Goal: Task Accomplishment & Management: Manage account settings

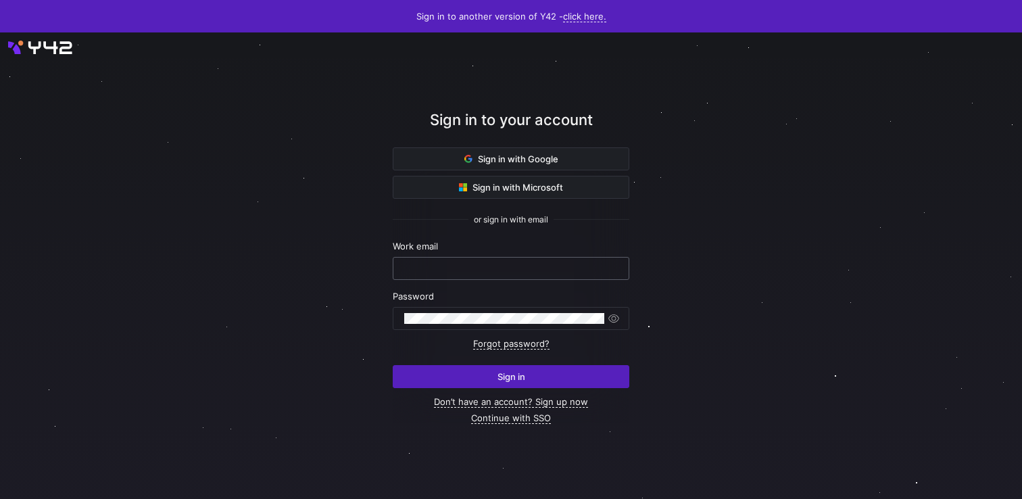
click at [524, 268] on input "text" at bounding box center [511, 268] width 214 height 11
type input "[EMAIL_ADDRESS][DOMAIN_NAME]"
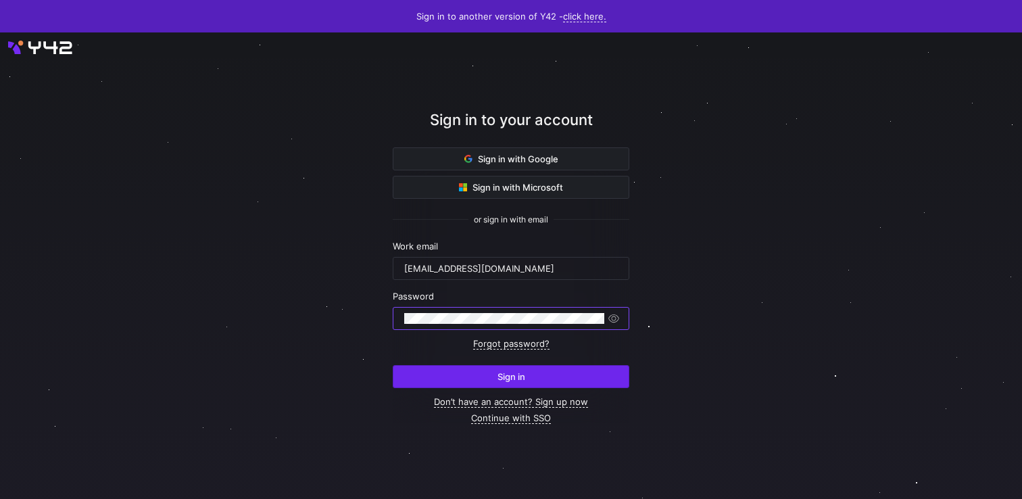
click at [529, 383] on span "submit" at bounding box center [510, 377] width 235 height 22
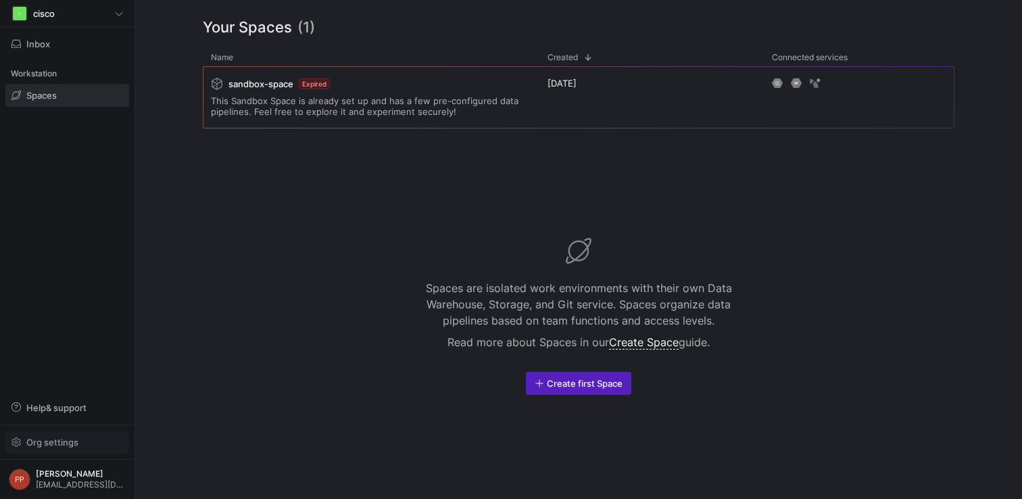
click at [51, 444] on span "Org settings" at bounding box center [52, 442] width 52 height 11
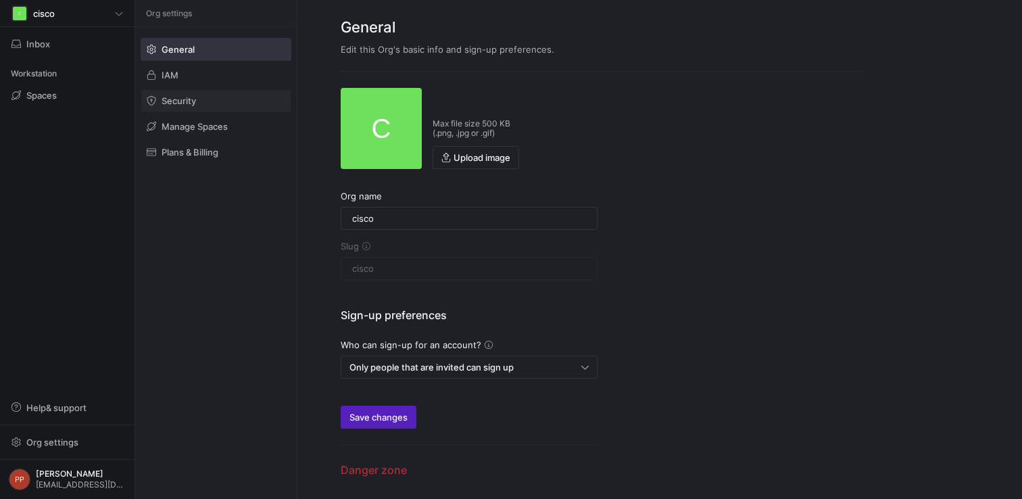
click at [228, 101] on span at bounding box center [215, 101] width 149 height 22
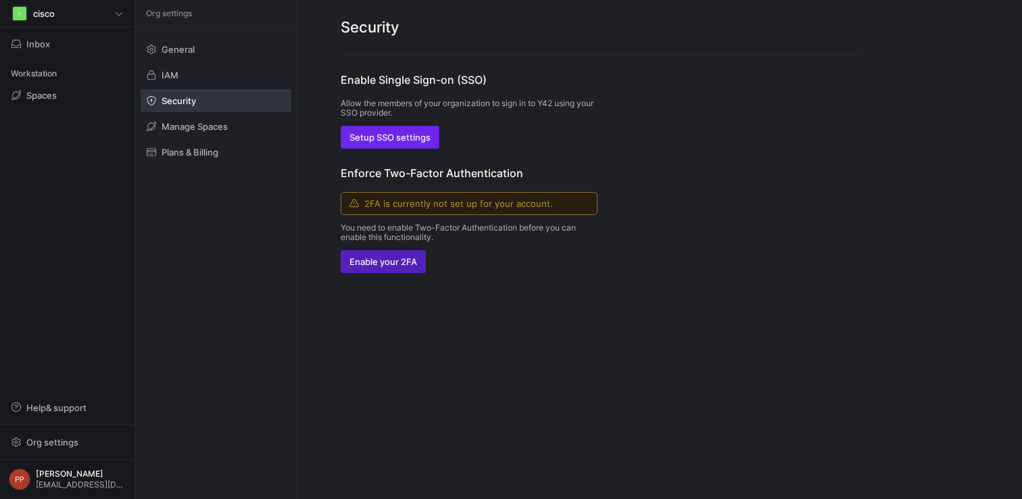
click at [404, 139] on span "Setup SSO settings" at bounding box center [389, 137] width 81 height 11
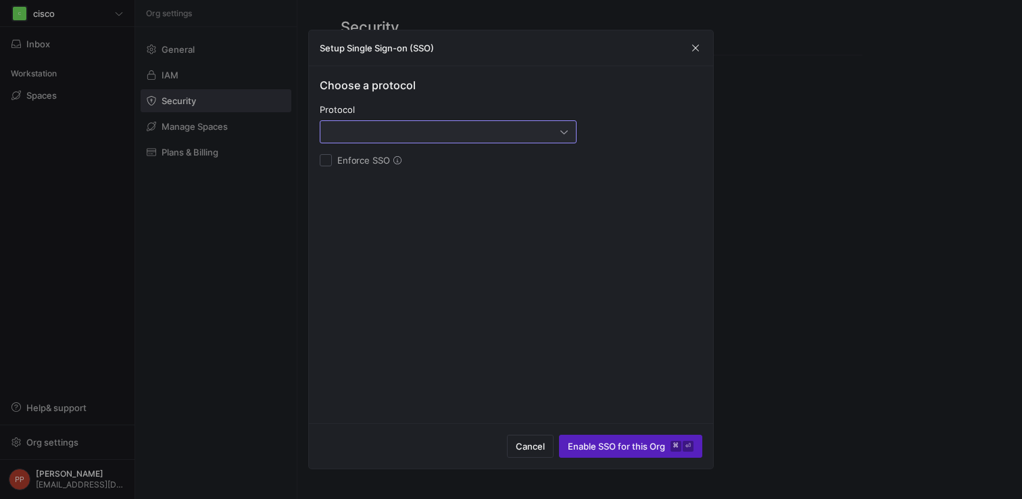
click at [514, 127] on div at bounding box center [444, 131] width 232 height 11
click at [692, 53] on div at bounding box center [511, 249] width 1022 height 499
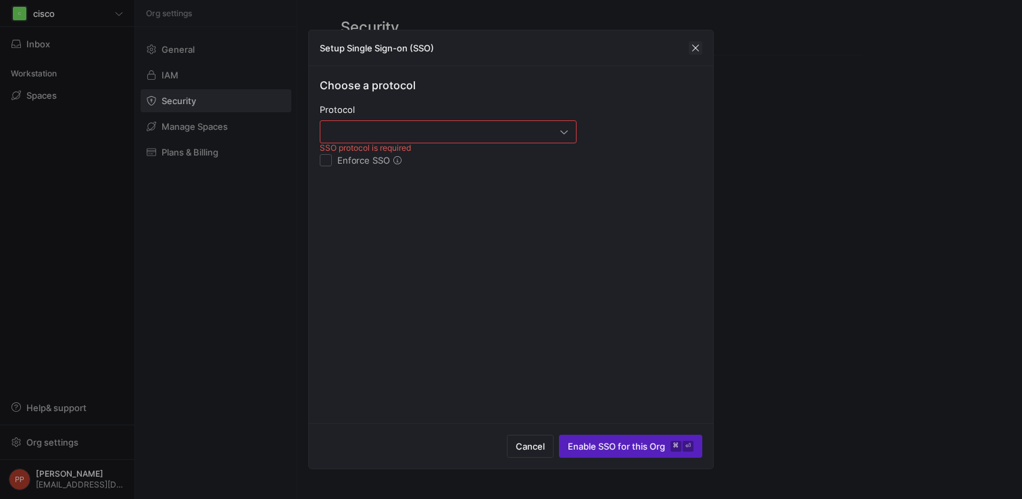
click at [689, 52] on span "button" at bounding box center [696, 48] width 14 height 14
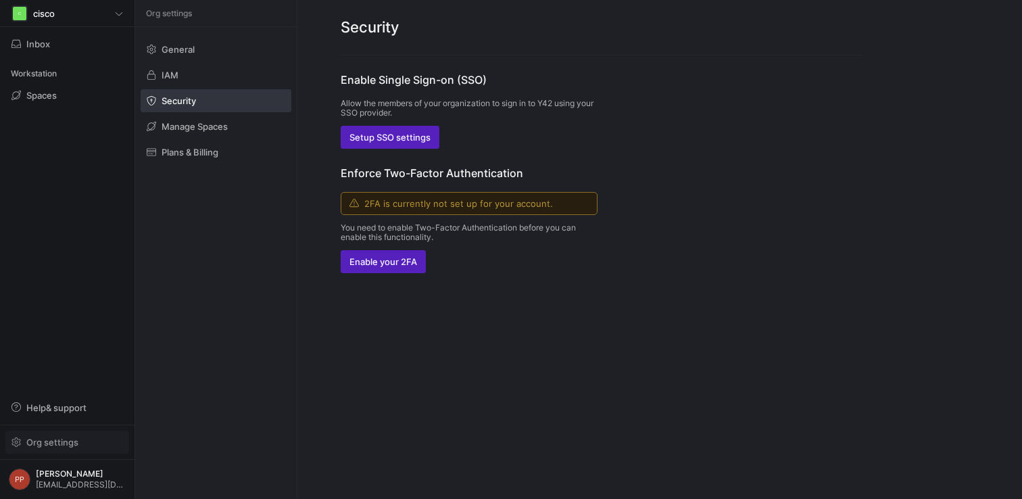
click at [67, 433] on span "button" at bounding box center [67, 442] width 122 height 22
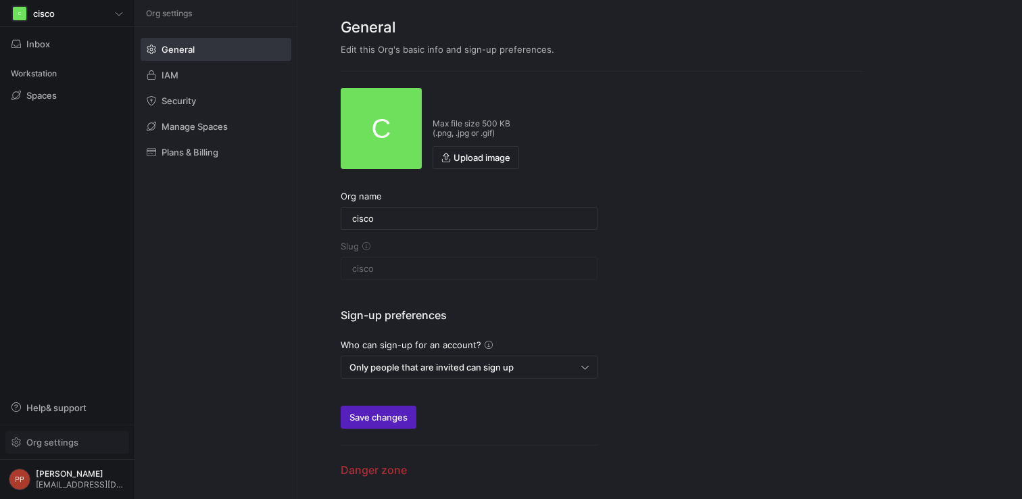
click at [77, 439] on span "Org settings" at bounding box center [52, 442] width 52 height 11
click at [61, 438] on span "Org settings" at bounding box center [52, 442] width 52 height 11
click at [187, 106] on span at bounding box center [215, 101] width 149 height 22
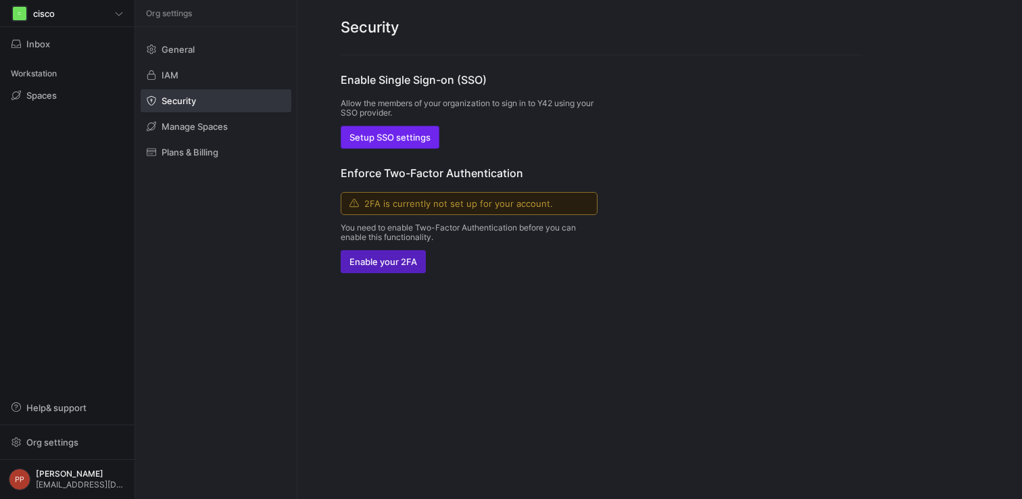
click at [385, 139] on span "Setup SSO settings" at bounding box center [389, 137] width 81 height 11
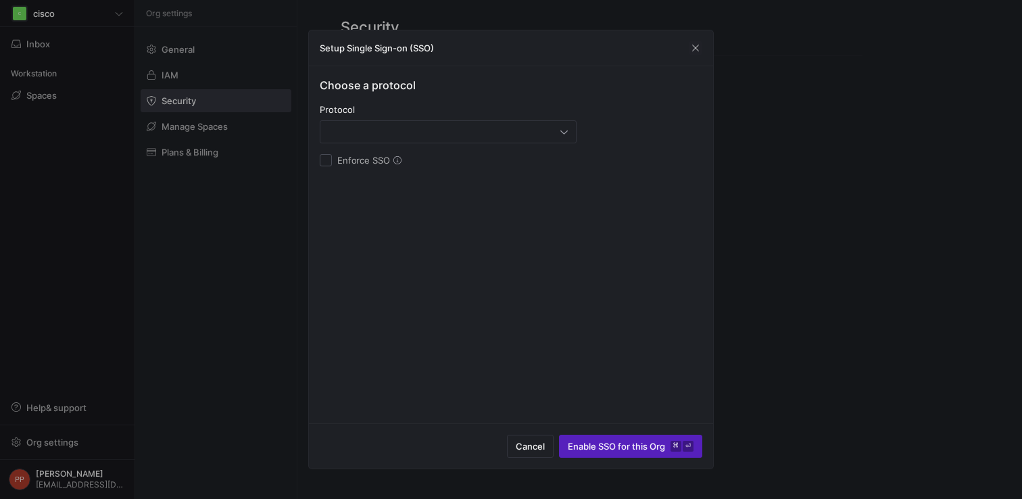
click at [385, 139] on div at bounding box center [447, 132] width 239 height 22
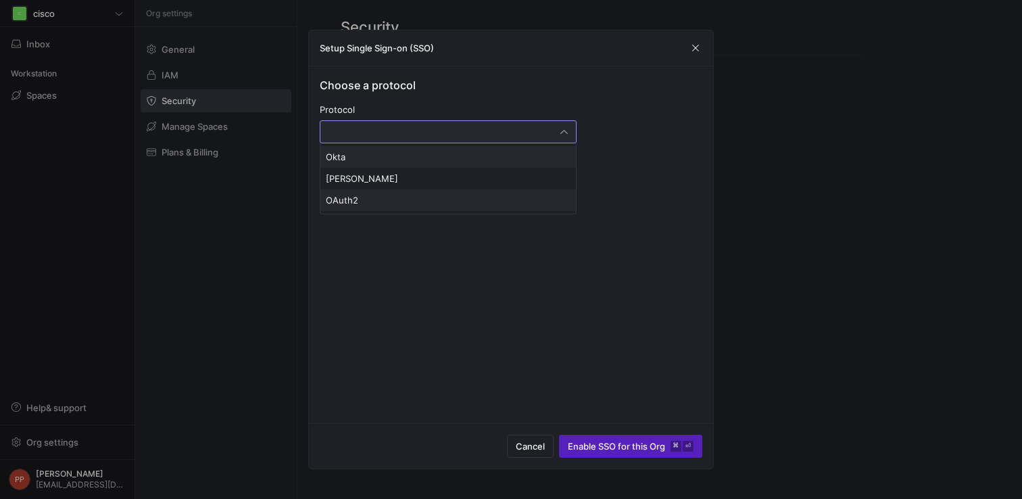
click at [370, 198] on span "OAuth2" at bounding box center [448, 200] width 245 height 11
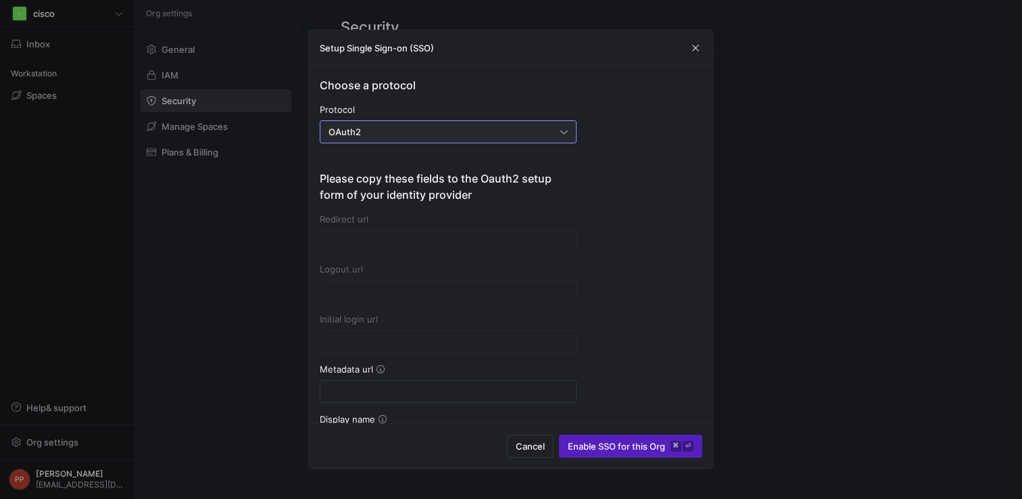
click at [383, 138] on div "OAuth2" at bounding box center [447, 132] width 239 height 22
click at [368, 168] on mat-option "[PERSON_NAME]" at bounding box center [447, 179] width 255 height 22
click at [350, 228] on div "Entity id" at bounding box center [448, 233] width 257 height 39
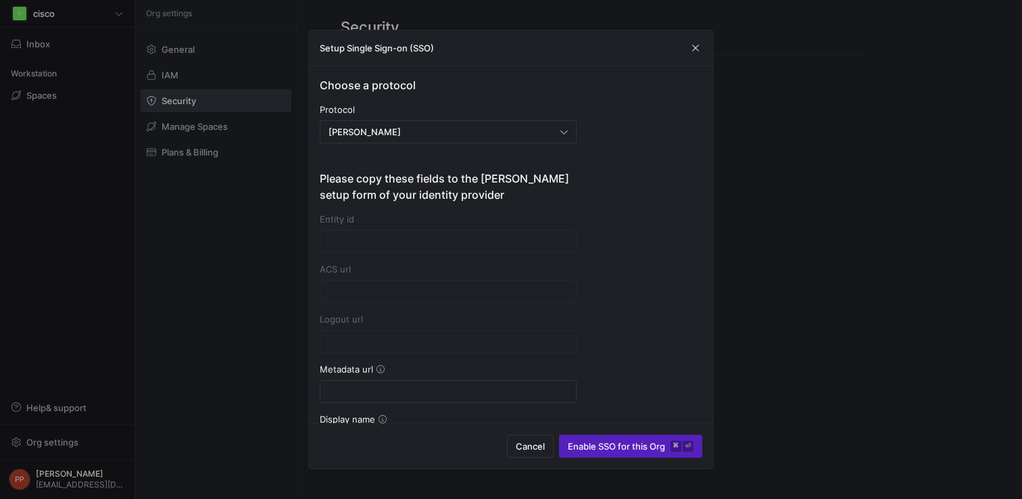
type input "[URL][DOMAIN_NAME]"
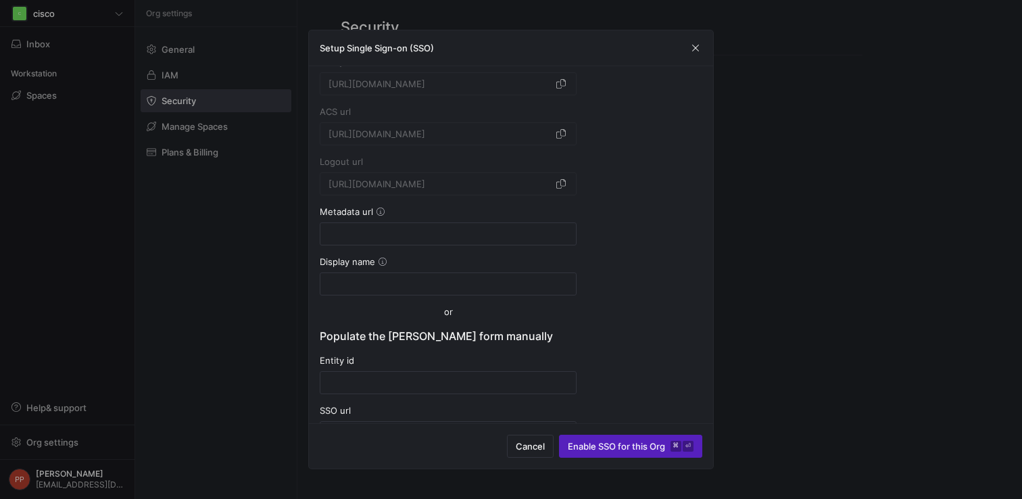
scroll to position [160, 0]
click at [384, 224] on div at bounding box center [447, 232] width 239 height 22
click at [405, 222] on div at bounding box center [447, 232] width 239 height 22
paste input "[URL][DOMAIN_NAME]"
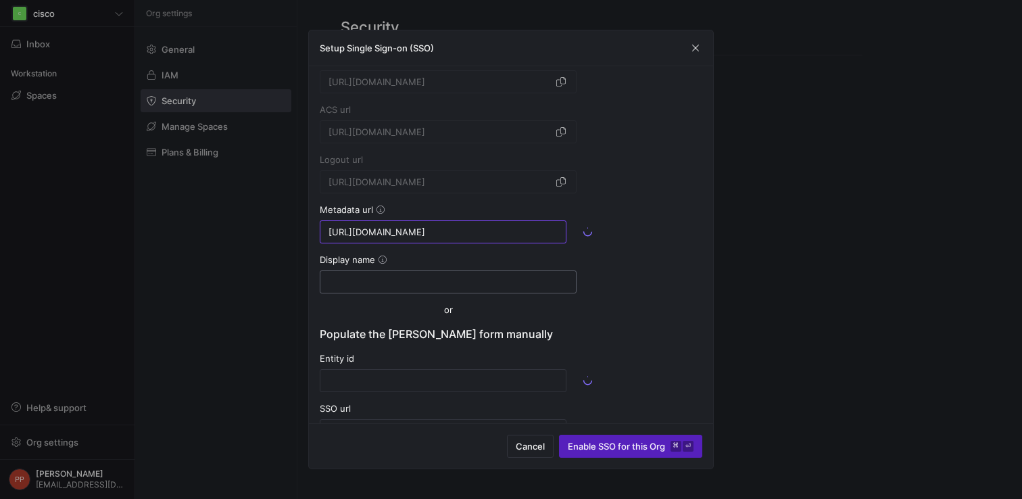
type input "[URL][DOMAIN_NAME]"
click at [380, 271] on div at bounding box center [447, 282] width 239 height 22
type input "Duo"
type input "[URL][DOMAIN_NAME]"
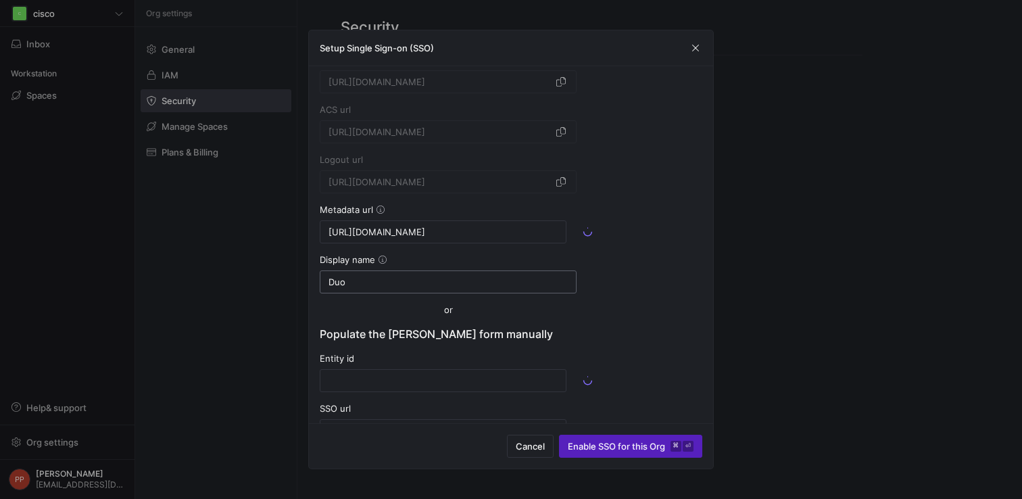
type input "[URL][DOMAIN_NAME]"
type input "MIIDDDCCAfSgAwIBAgIUU8QX/AAMx4S8flvxPjIL4+4xk5MwDQYJKoZIhvcNAQELBQAwNjEVMBMGA1U…"
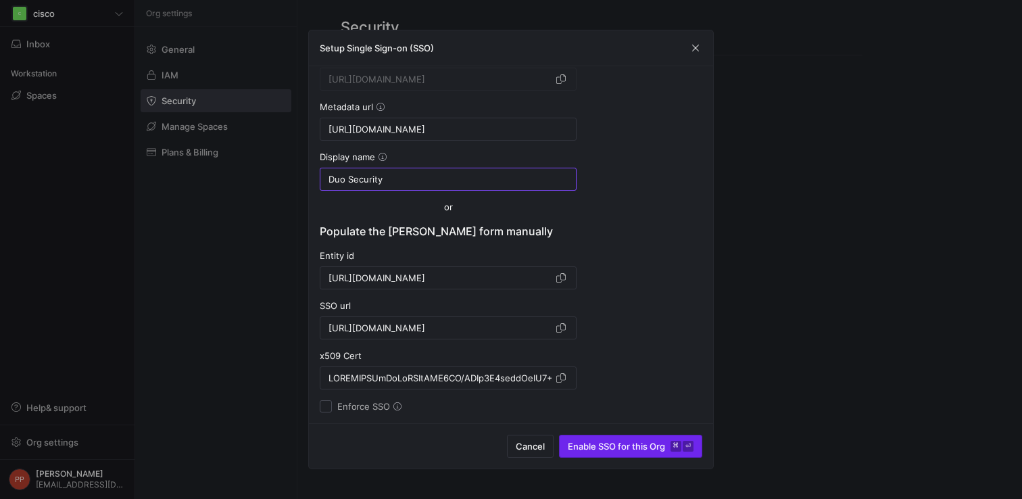
type input "Duo Security"
click at [610, 451] on span "Enable SSO for this Org ⌘ ⏎" at bounding box center [631, 446] width 126 height 11
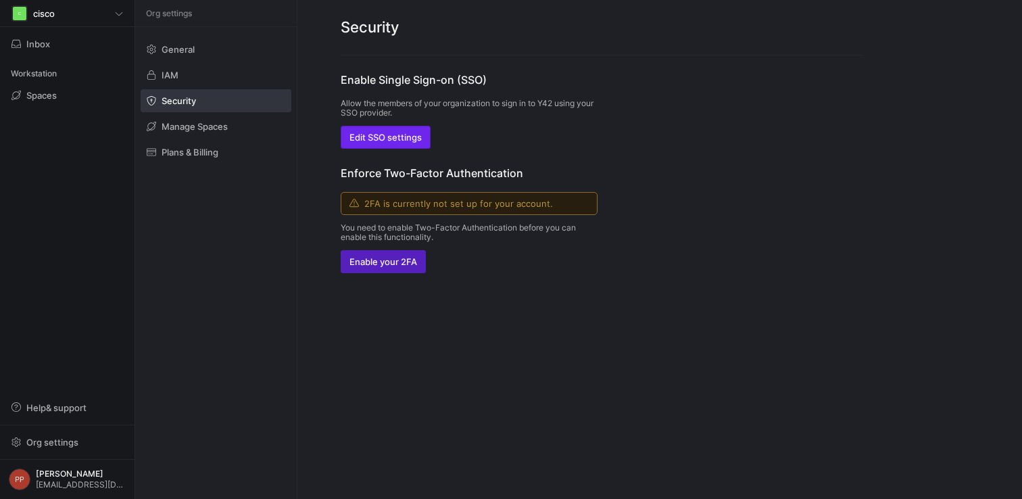
click at [414, 145] on span "button" at bounding box center [385, 137] width 89 height 22
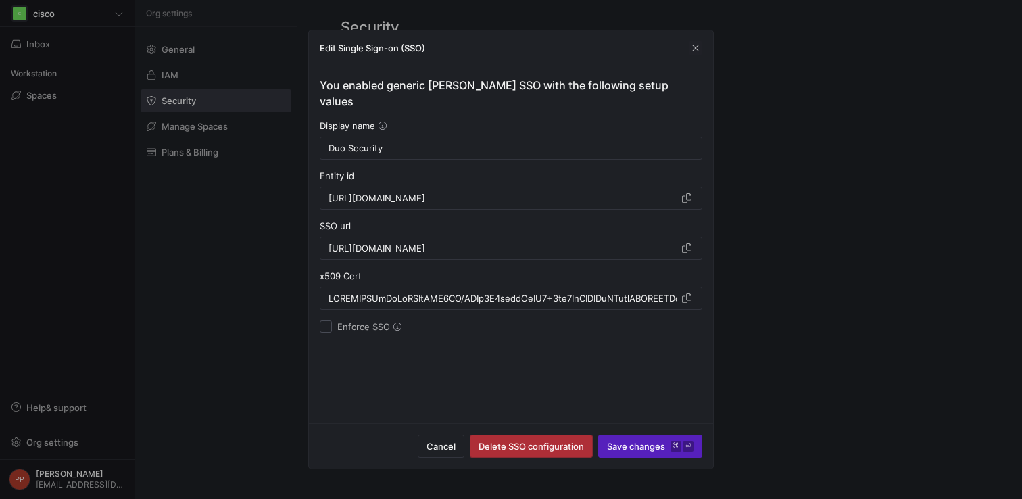
click at [526, 456] on span "button" at bounding box center [531, 446] width 122 height 22
click at [543, 449] on span "Delete SSO configuration" at bounding box center [531, 446] width 105 height 11
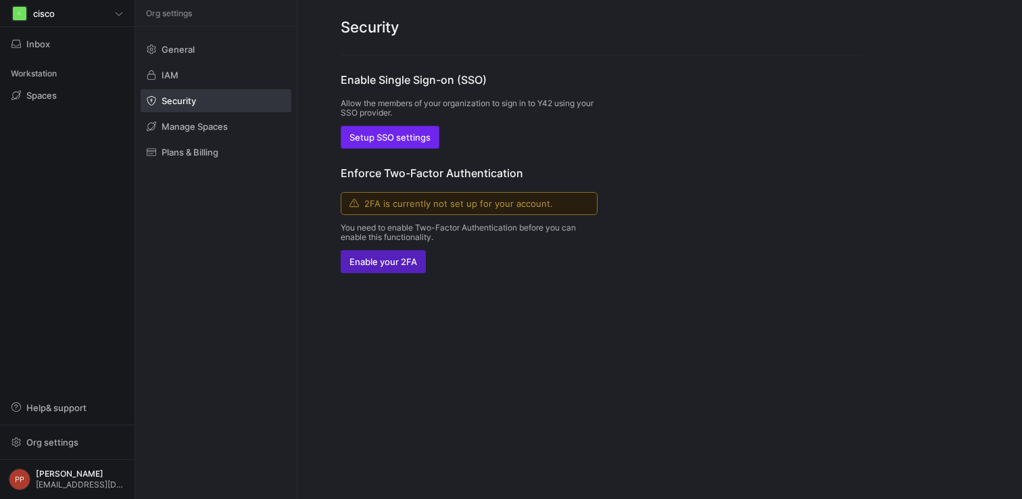
click at [414, 143] on span "button" at bounding box center [389, 137] width 97 height 22
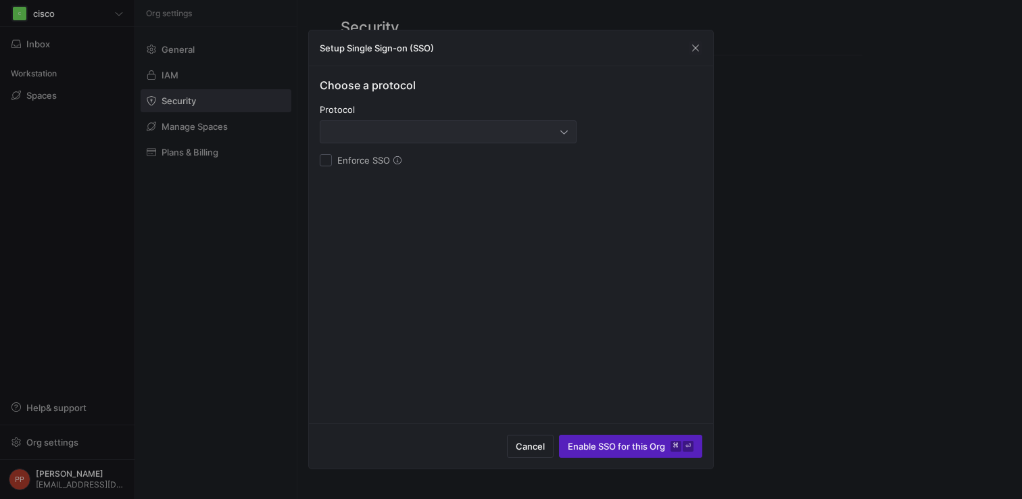
click at [416, 141] on div at bounding box center [447, 132] width 239 height 22
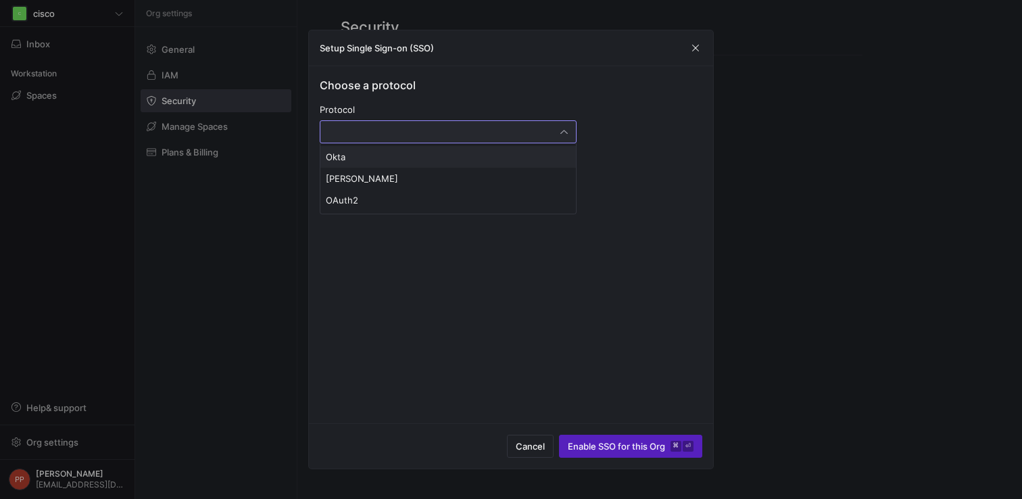
click at [693, 49] on div at bounding box center [511, 249] width 1022 height 499
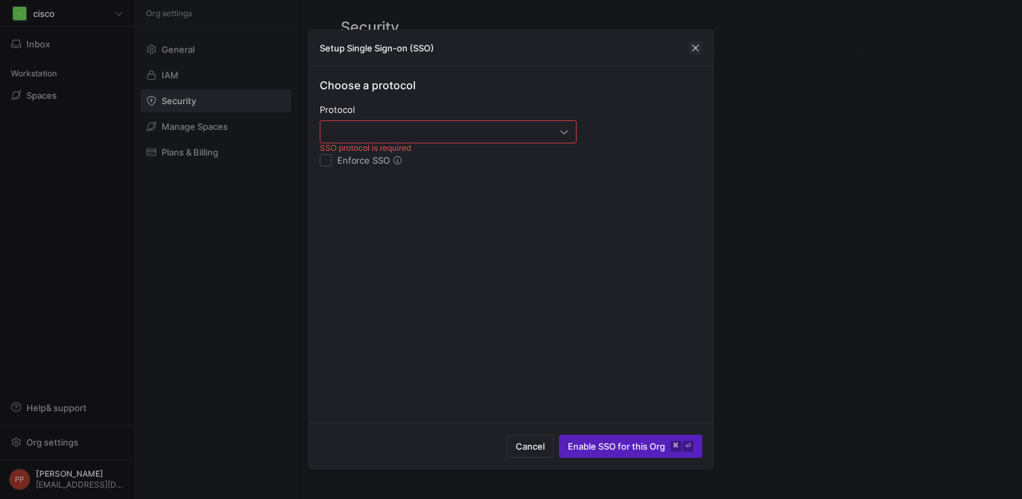
click at [696, 53] on span "button" at bounding box center [696, 48] width 14 height 14
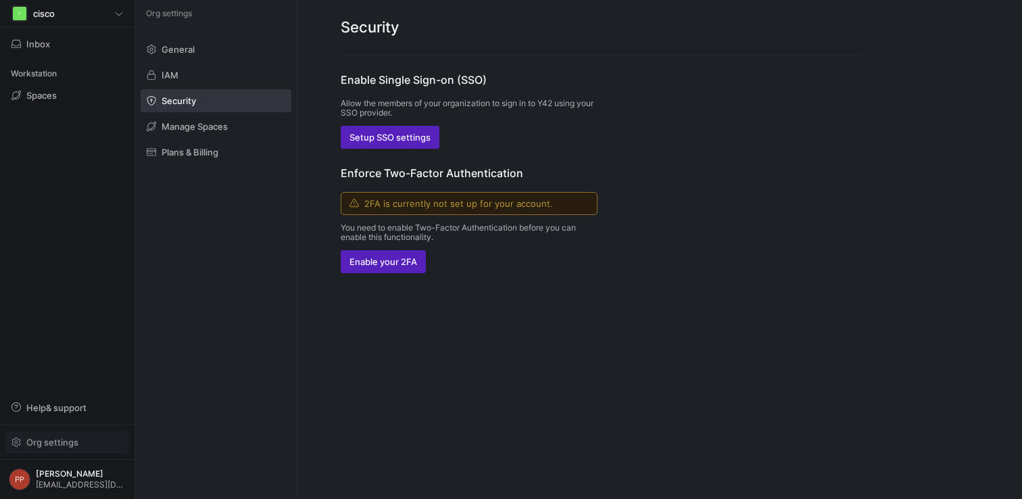
click at [50, 443] on span "Org settings" at bounding box center [52, 442] width 52 height 11
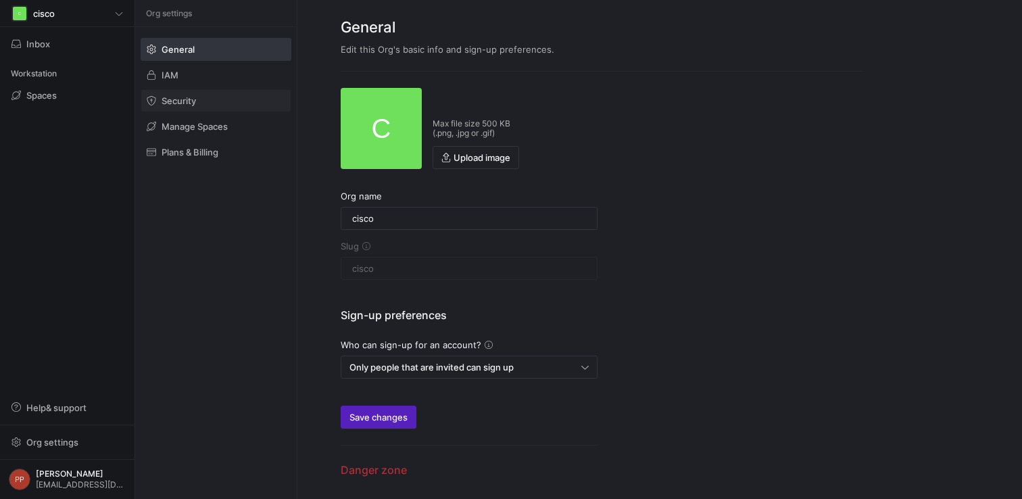
click at [199, 112] on link "Security" at bounding box center [216, 100] width 151 height 23
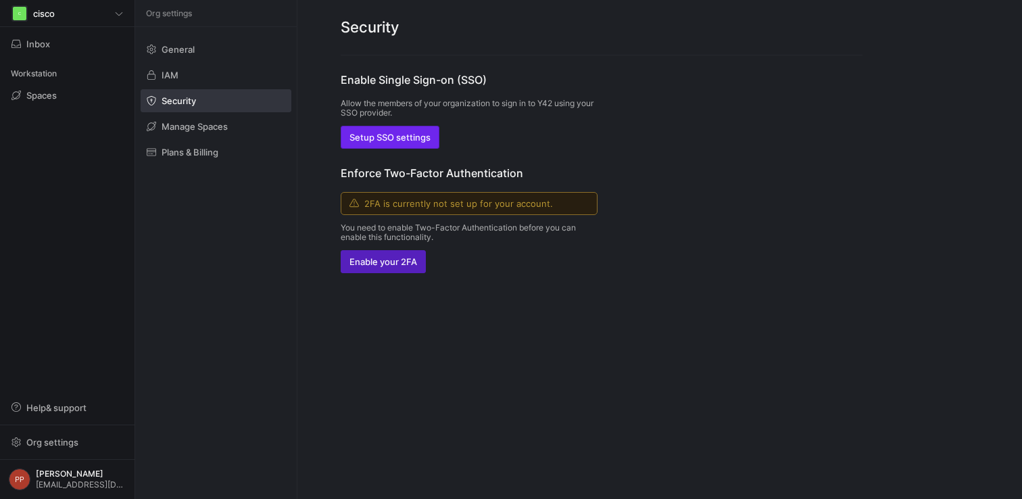
click at [369, 139] on span "Setup SSO settings" at bounding box center [389, 137] width 81 height 11
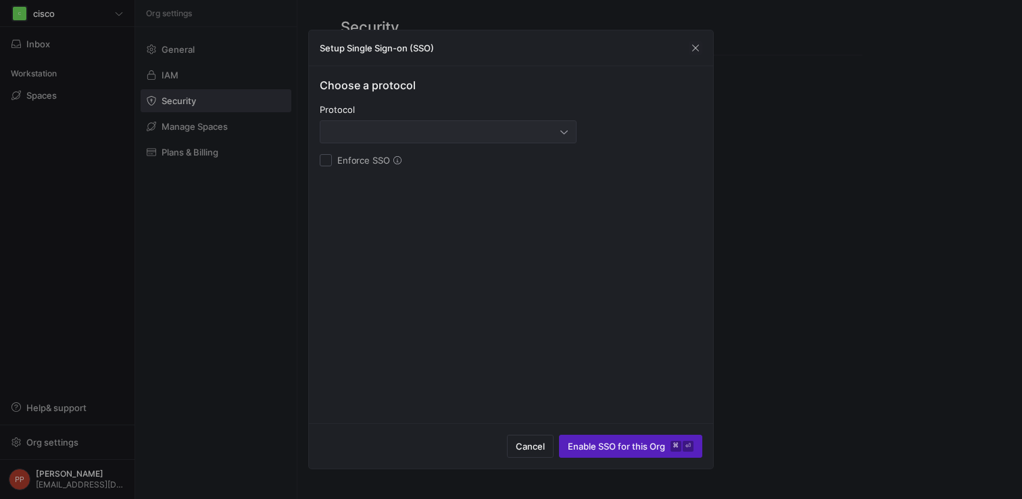
click at [399, 137] on div at bounding box center [444, 131] width 232 height 11
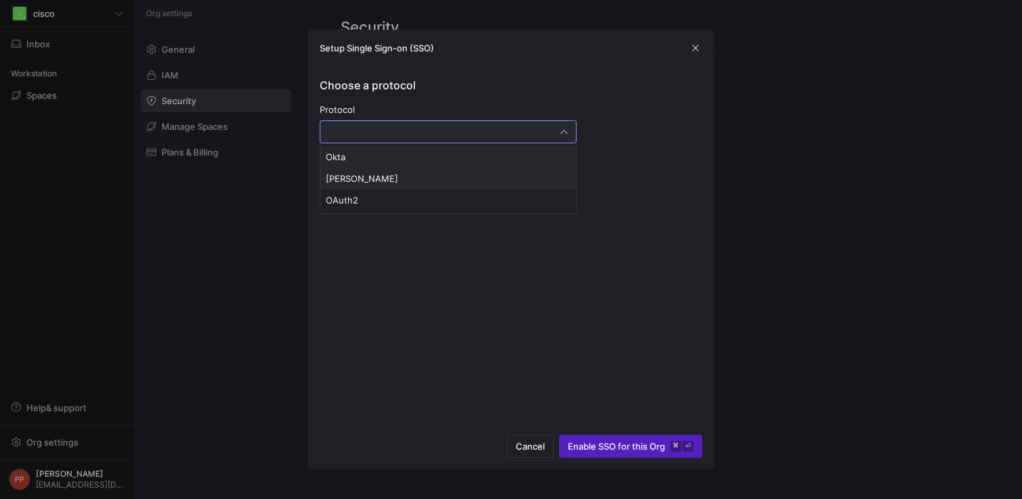
click at [381, 180] on span "[PERSON_NAME]" at bounding box center [448, 178] width 245 height 11
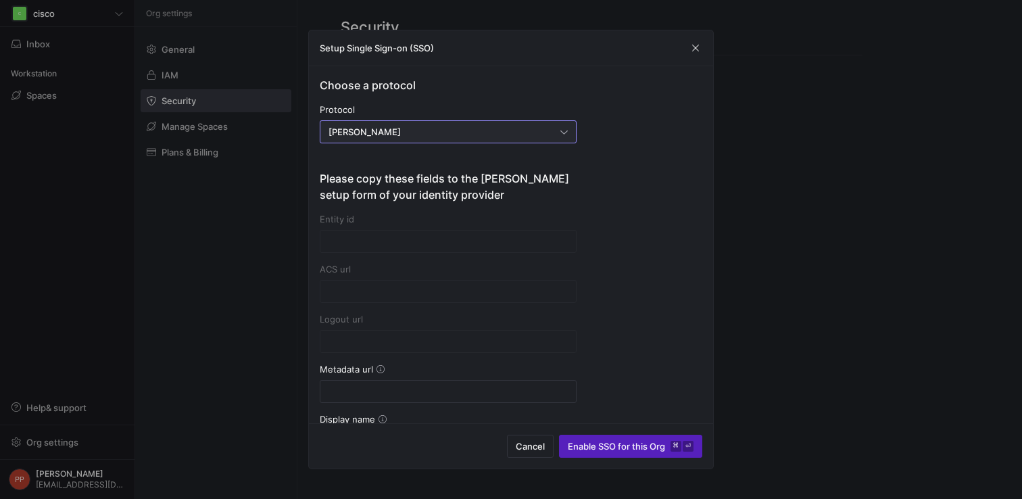
type input "[URL][DOMAIN_NAME]"
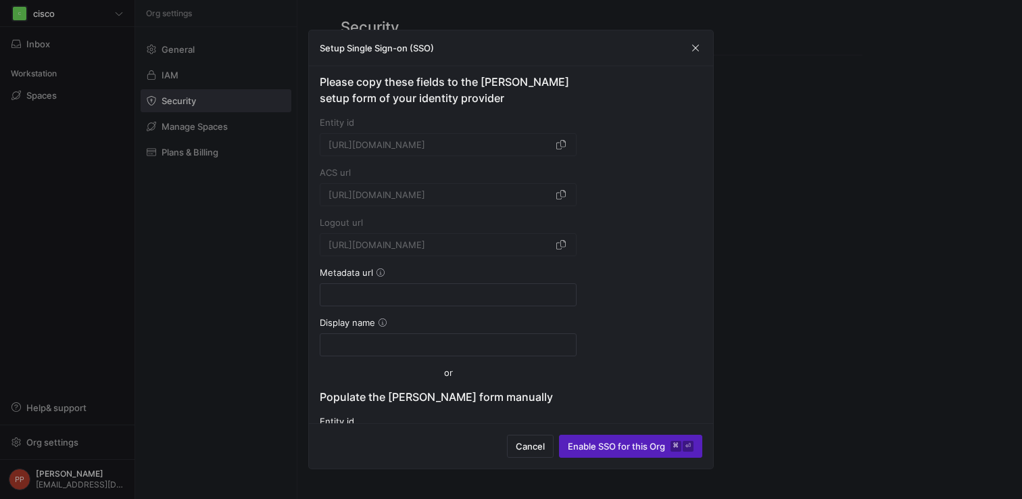
scroll to position [97, 0]
click at [566, 190] on span "button" at bounding box center [561, 194] width 14 height 14
click at [457, 295] on input at bounding box center [447, 294] width 239 height 11
paste input "[URL][DOMAIN_NAME]"
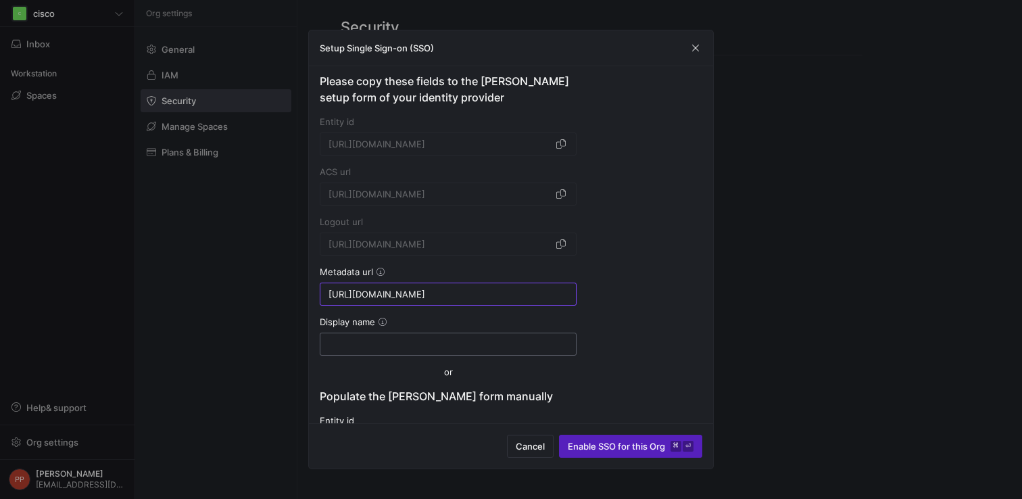
type input "[URL][DOMAIN_NAME]"
click at [410, 355] on div at bounding box center [448, 344] width 257 height 23
type input "Duo Secu"
type input "[URL][DOMAIN_NAME]"
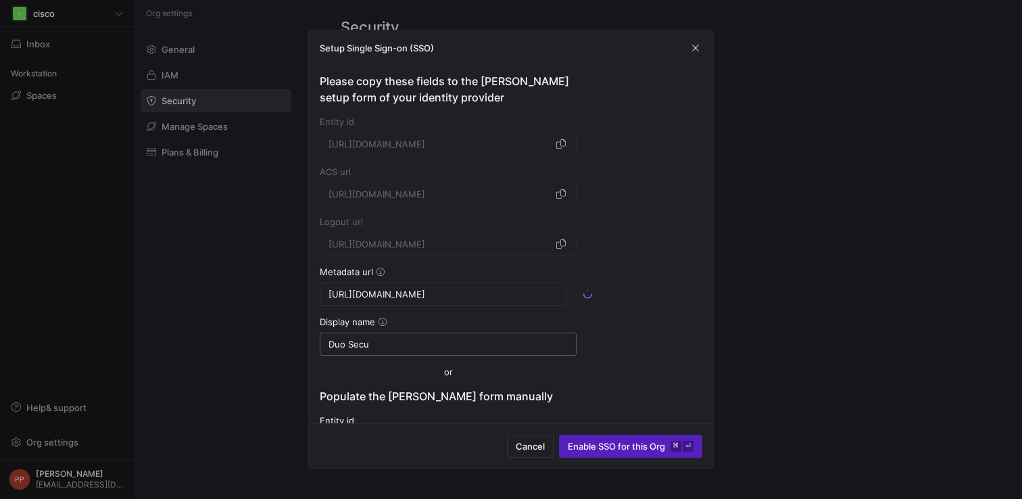
type input "[URL][DOMAIN_NAME]"
type input "MIIDDDCCAfSgAwIBAgIUU8QX/AAMx4S8flvxPjIL4+4xk5MwDQYJKoZIhvcNAQELBQAwNjEVMBMGA1U…"
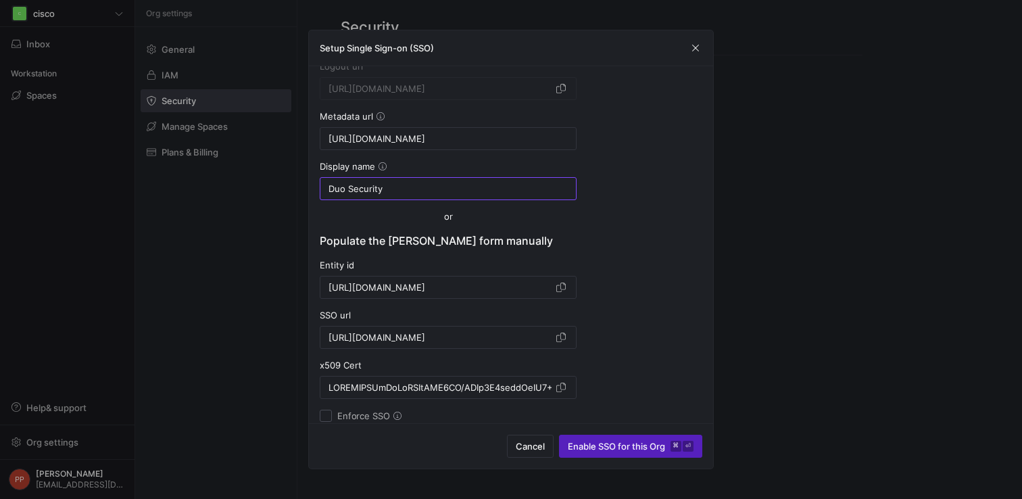
scroll to position [262, 0]
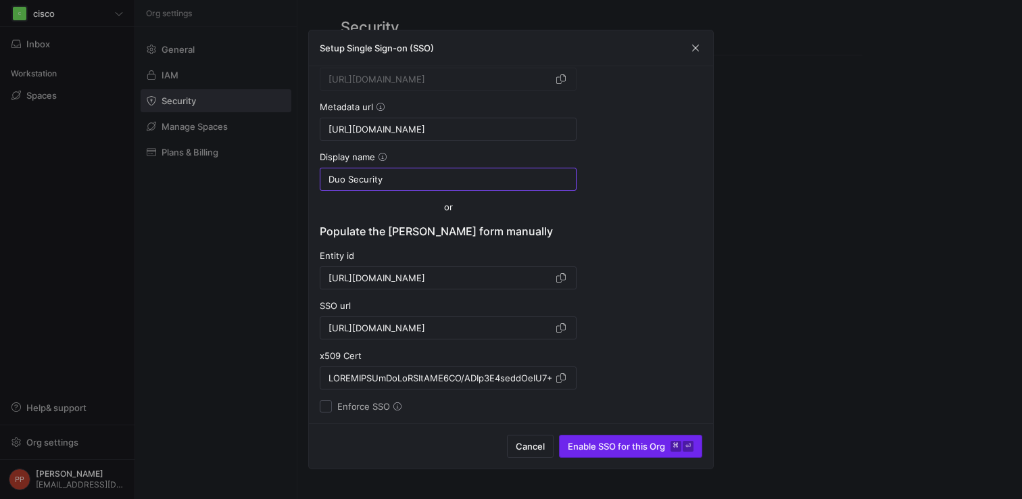
type input "Duo Security"
click at [618, 454] on span "submit" at bounding box center [631, 446] width 142 height 22
